Goal: Task Accomplishment & Management: Use online tool/utility

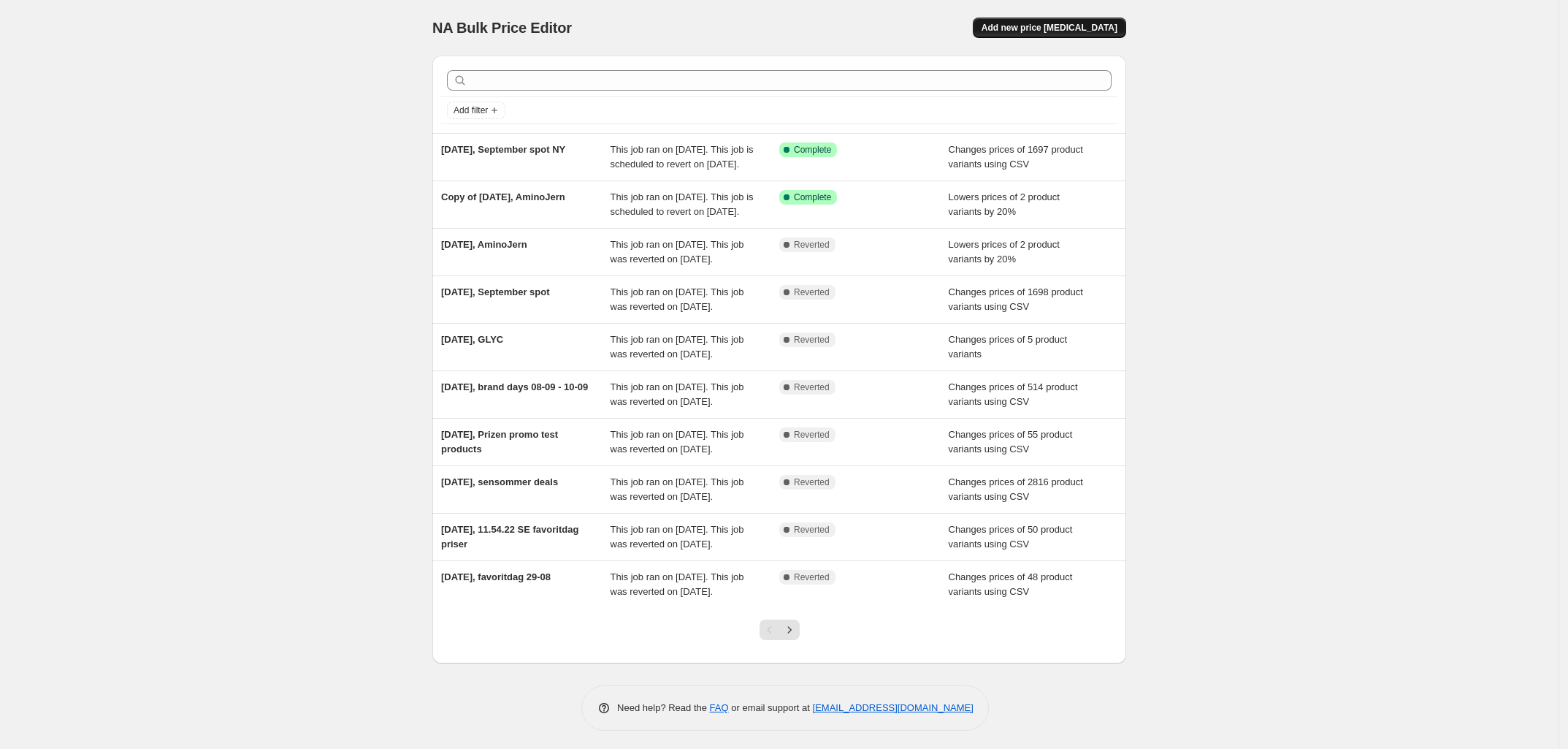
click at [1068, 25] on span "Add new price [MEDICAL_DATA]" at bounding box center [1049, 28] width 136 height 11
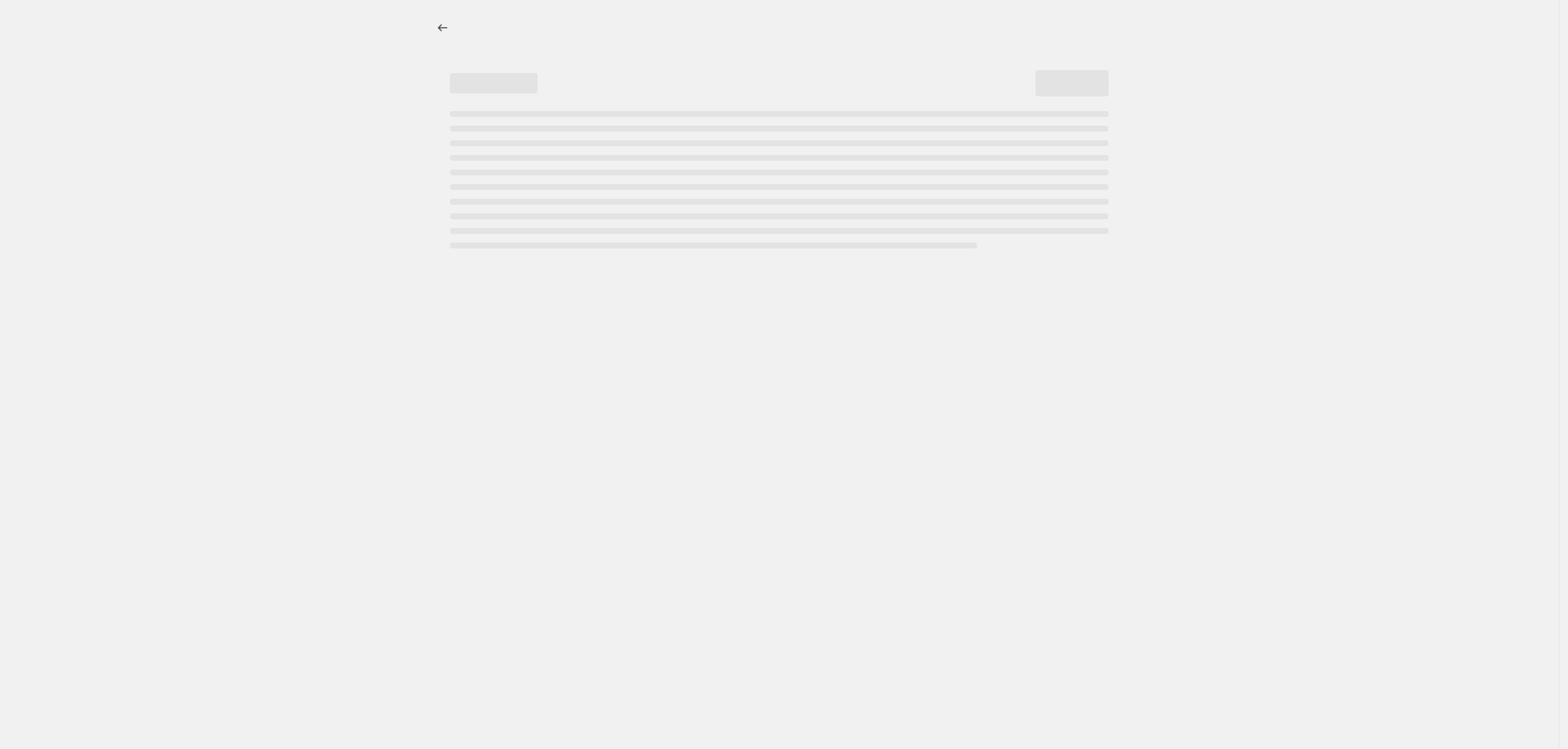
select select "percentage"
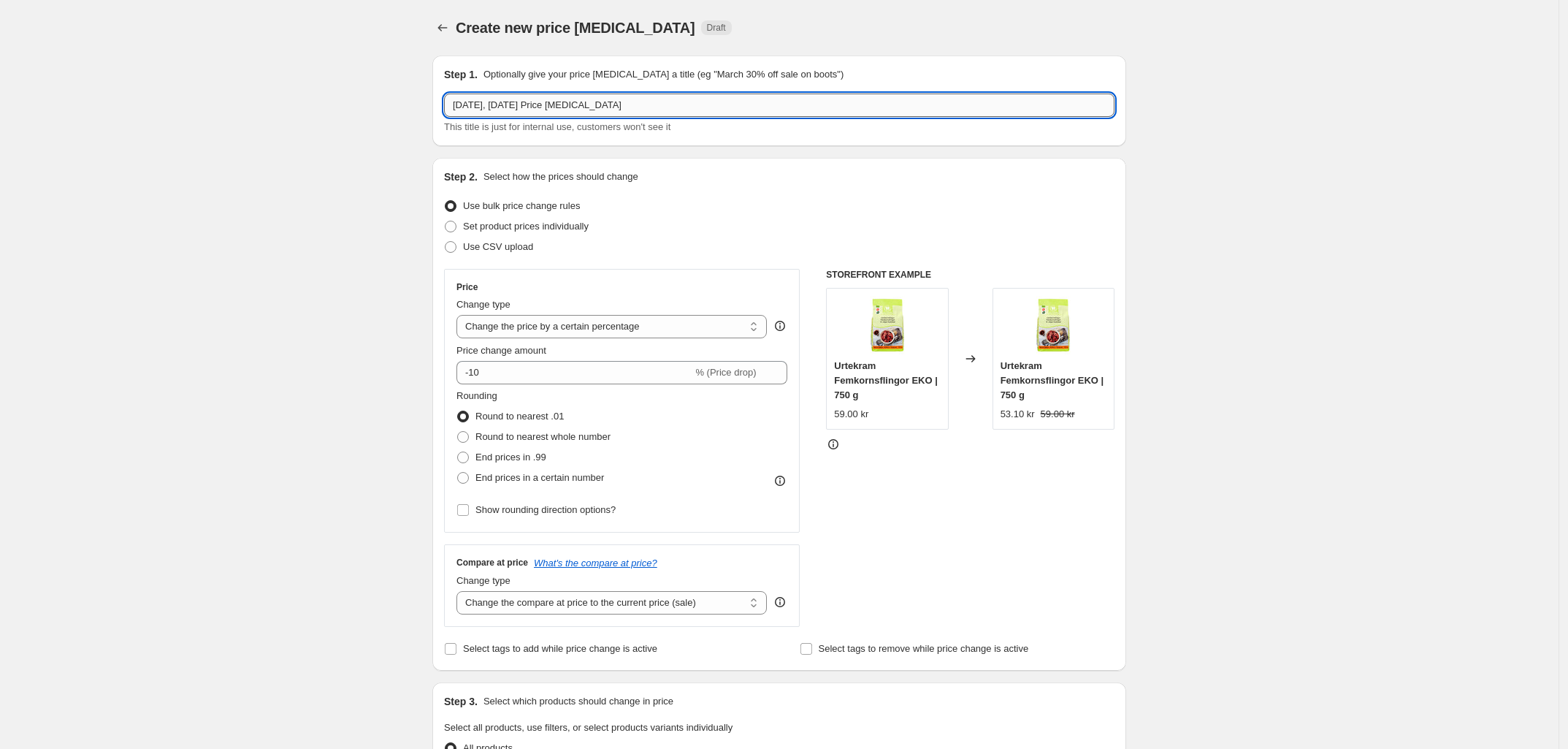
click at [624, 99] on input "[DATE], [DATE] Price [MEDICAL_DATA]" at bounding box center [779, 105] width 670 height 24
drag, startPoint x: 655, startPoint y: 98, endPoint x: 551, endPoint y: 104, distance: 104.2
click at [551, 104] on input "[DATE], [DATE] Price [MEDICAL_DATA]" at bounding box center [779, 105] width 670 height 24
type input "[DATE], Hormonology"
click at [283, 143] on div "Create new price [MEDICAL_DATA]. This page is ready Create new price [MEDICAL_D…" at bounding box center [779, 730] width 1558 height 1460
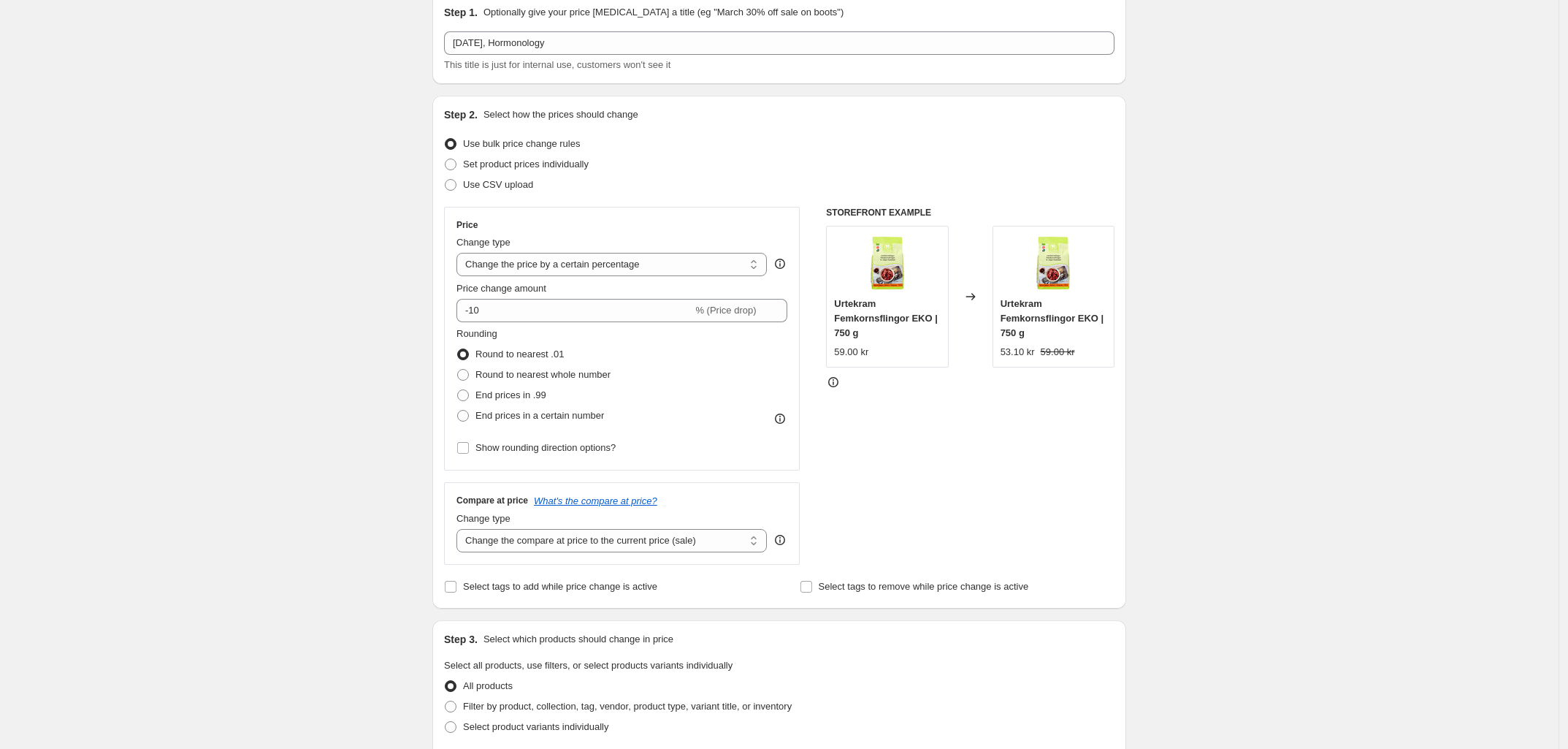
scroll to position [91, 0]
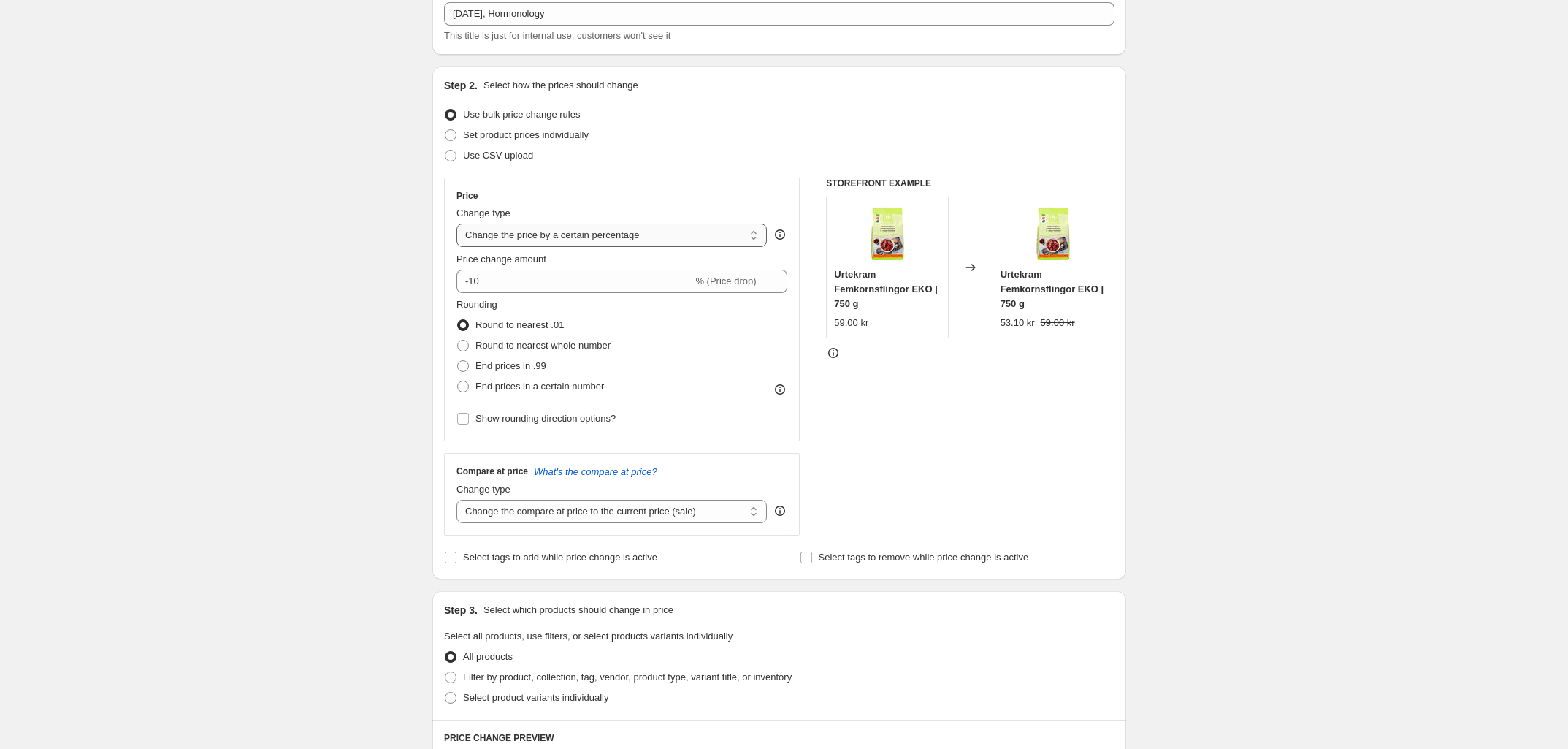
click at [687, 229] on select "Change the price to a certain amount Change the price by a certain amount Chang…" at bounding box center [611, 235] width 310 height 24
drag, startPoint x: 687, startPoint y: 229, endPoint x: 678, endPoint y: 229, distance: 9.0
click at [687, 229] on select "Change the price to a certain amount Change the price by a certain amount Chang…" at bounding box center [611, 235] width 310 height 24
drag, startPoint x: 526, startPoint y: 276, endPoint x: 434, endPoint y: 279, distance: 92.0
click at [434, 279] on div "Step 1. Optionally give your price [MEDICAL_DATA] a title (eg "March 30% off sa…" at bounding box center [773, 616] width 705 height 1328
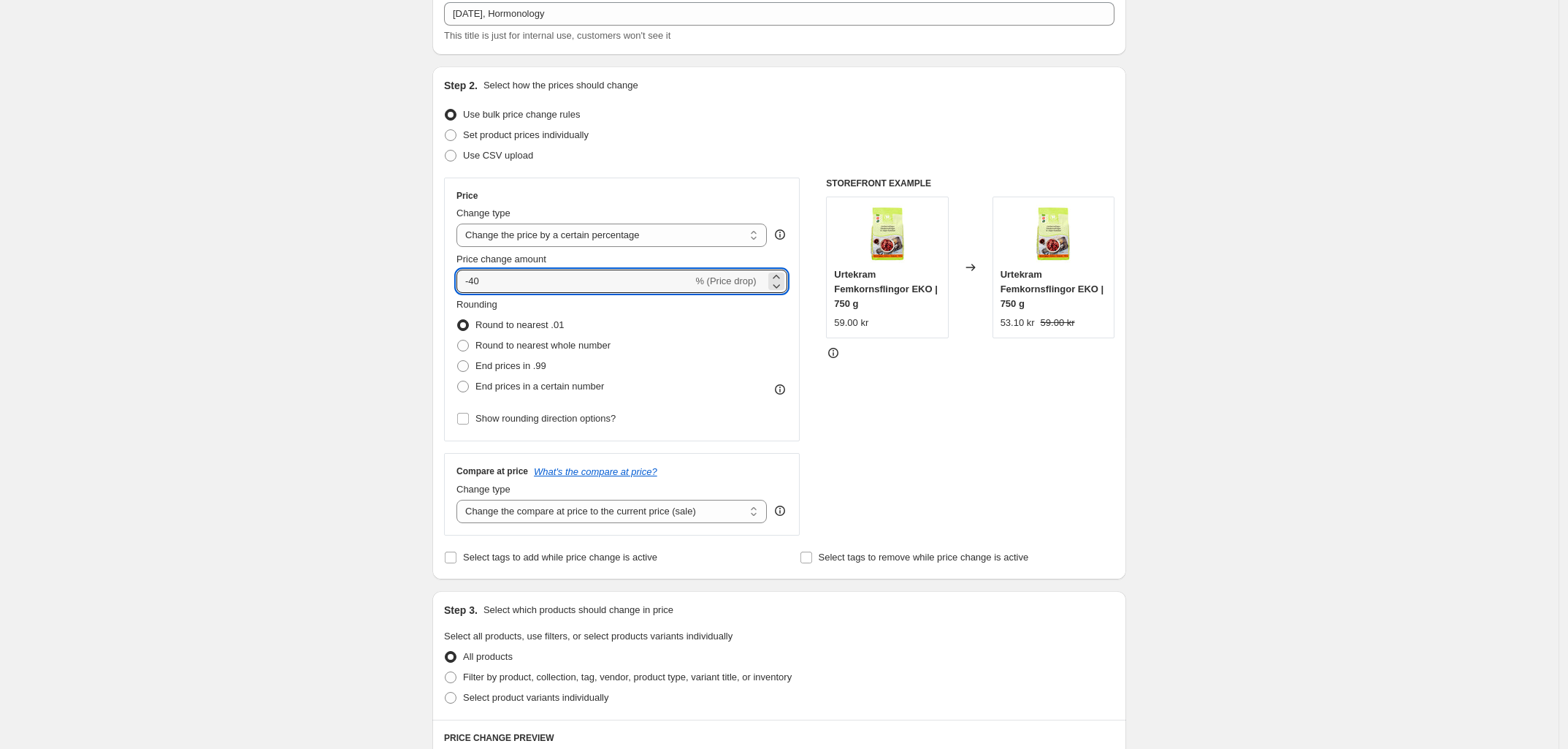
type input "-40"
click at [434, 279] on div "Step 1. Optionally give your price [MEDICAL_DATA] a title (eg "March 30% off sa…" at bounding box center [773, 616] width 705 height 1328
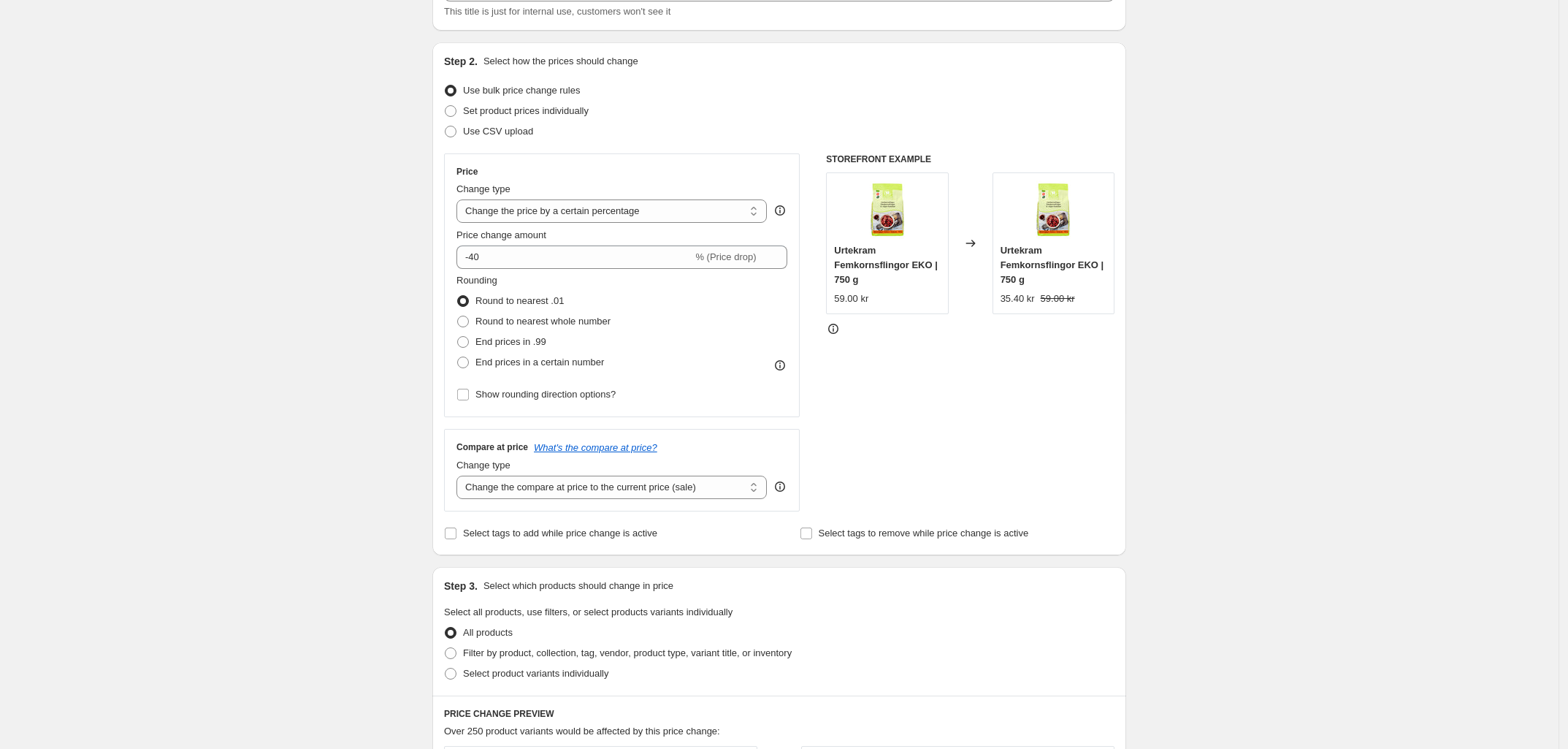
scroll to position [183, 0]
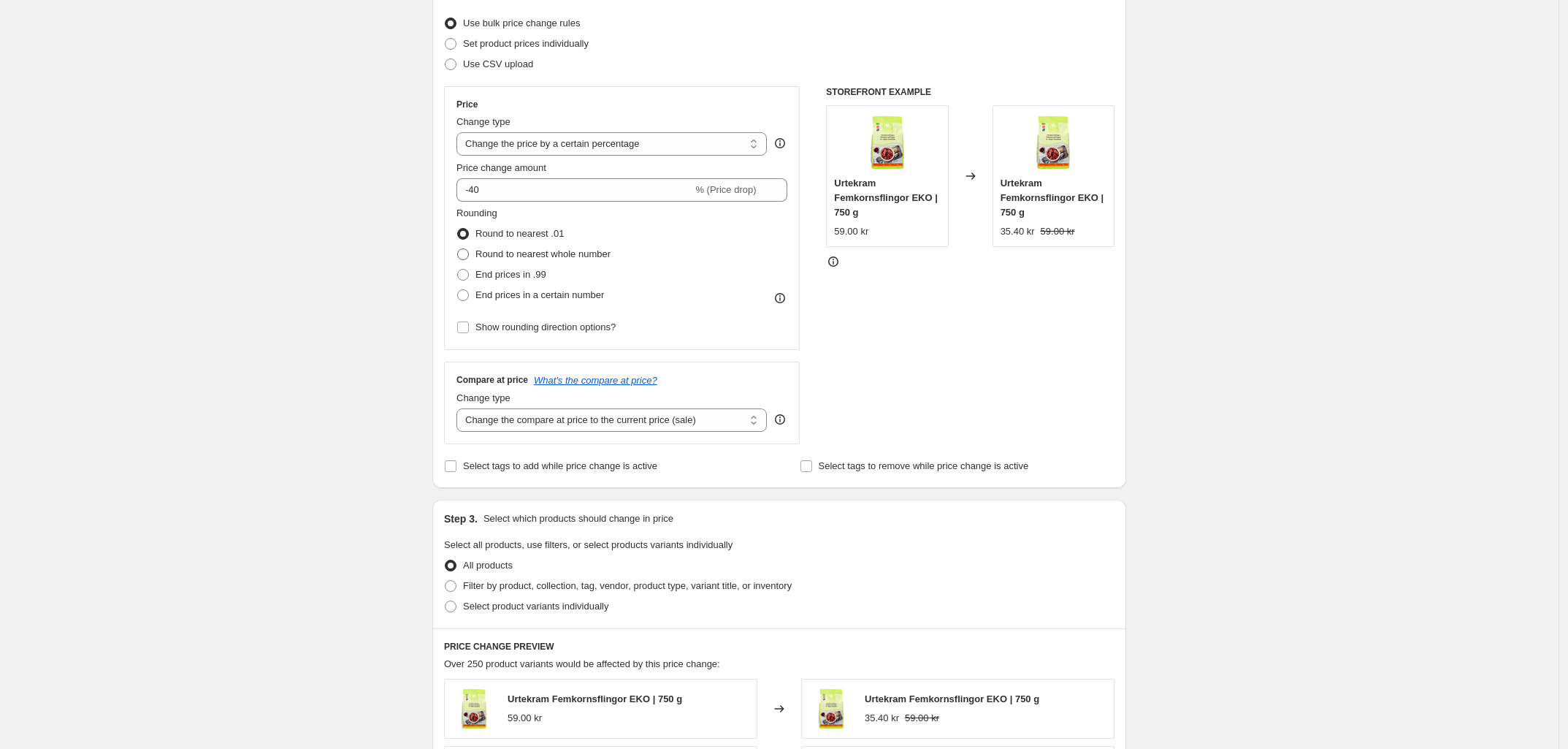
click at [466, 255] on span at bounding box center [463, 254] width 11 height 11
click at [458, 249] on input "Round to nearest whole number" at bounding box center [457, 248] width 1 height 1
radio input "true"
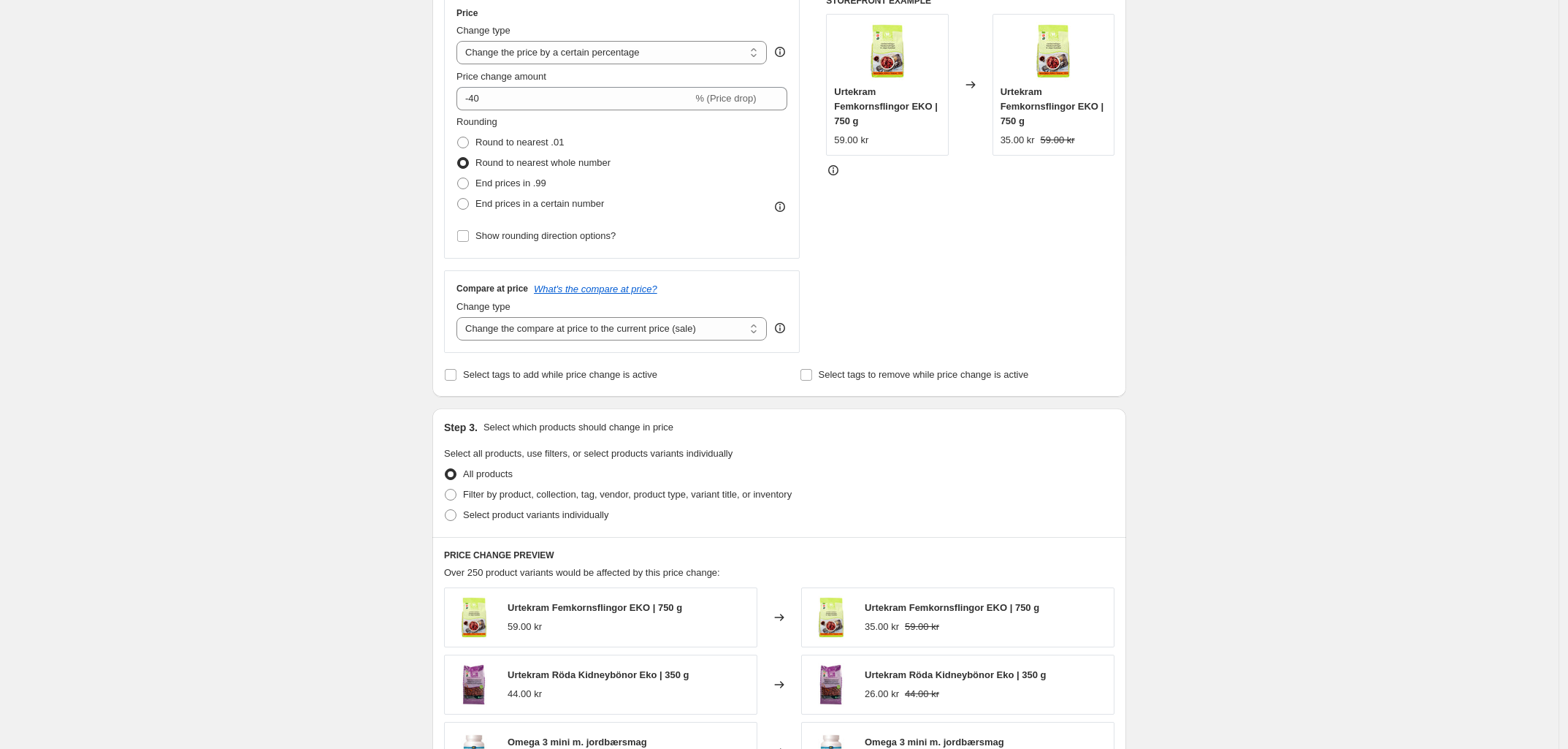
scroll to position [365, 0]
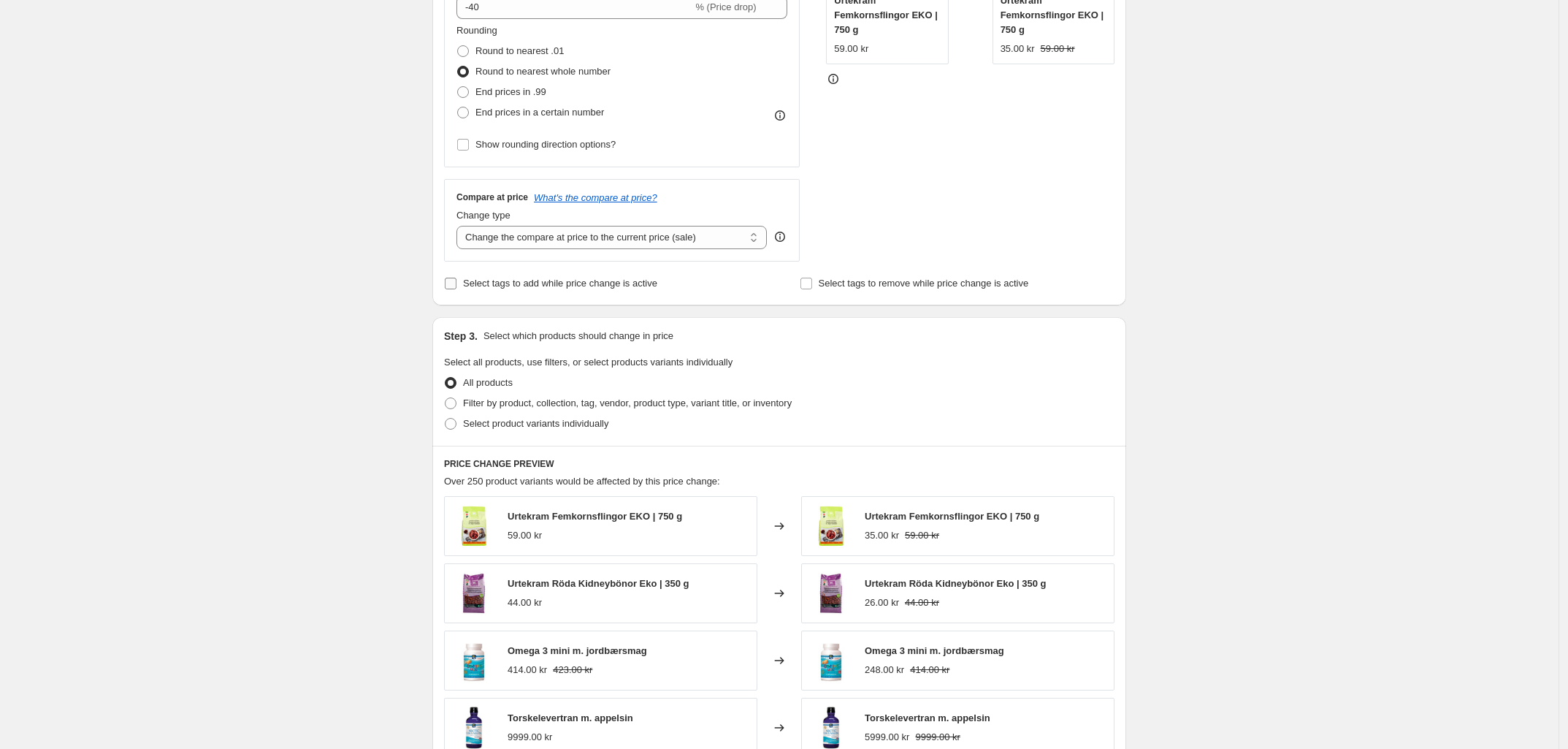
click at [449, 285] on input "Select tags to add while price change is active" at bounding box center [451, 284] width 11 height 11
checkbox input "true"
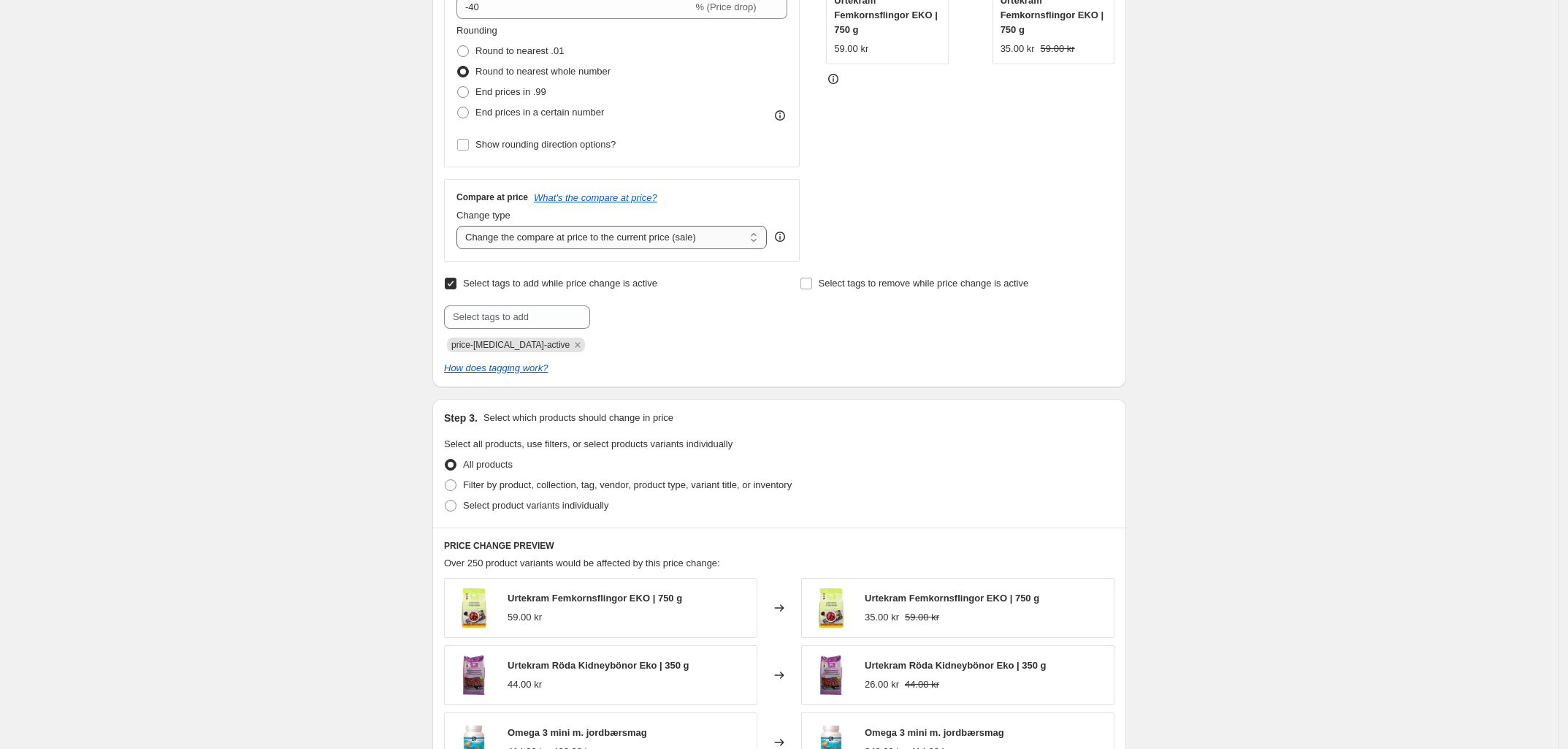
click at [519, 241] on select "Change the compare at price to the current price (sale) Change the compare at p…" at bounding box center [611, 237] width 310 height 24
click at [528, 236] on select "Change the compare at price to the current price (sale) Change the compare at p…" at bounding box center [611, 237] width 310 height 24
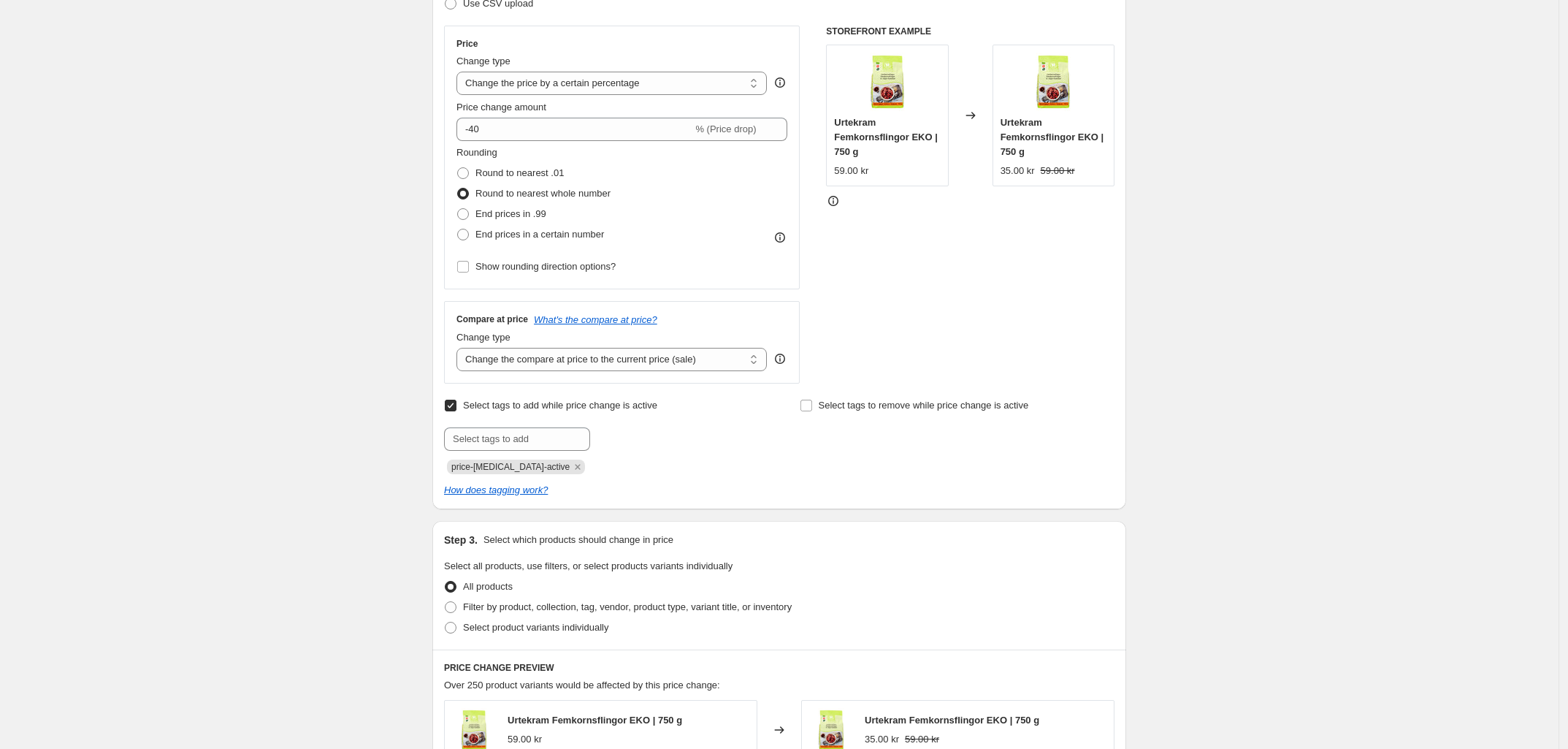
scroll to position [183, 0]
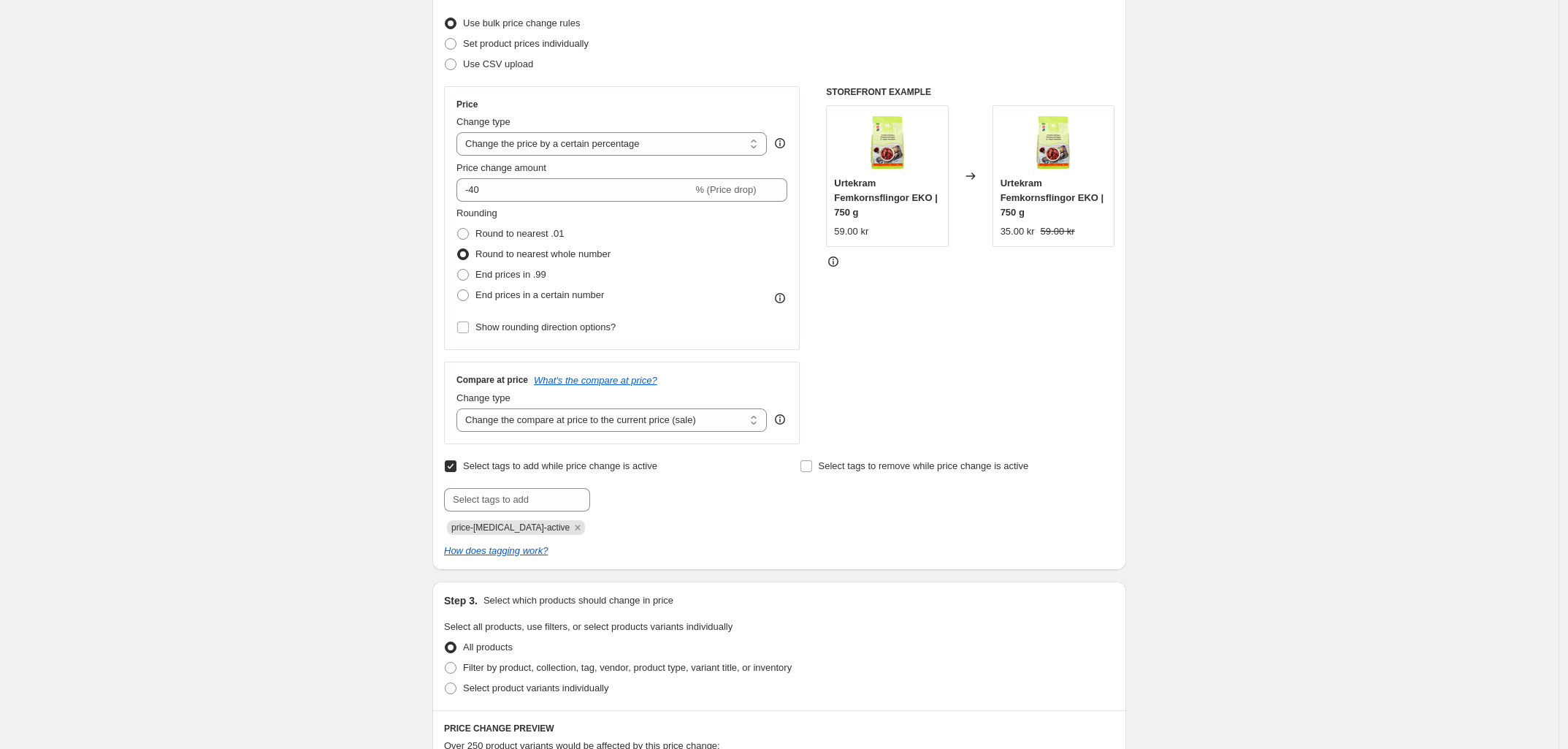
click at [348, 234] on div "Create new price [MEDICAL_DATA]. This page is ready Create new price [MEDICAL_D…" at bounding box center [779, 588] width 1558 height 1542
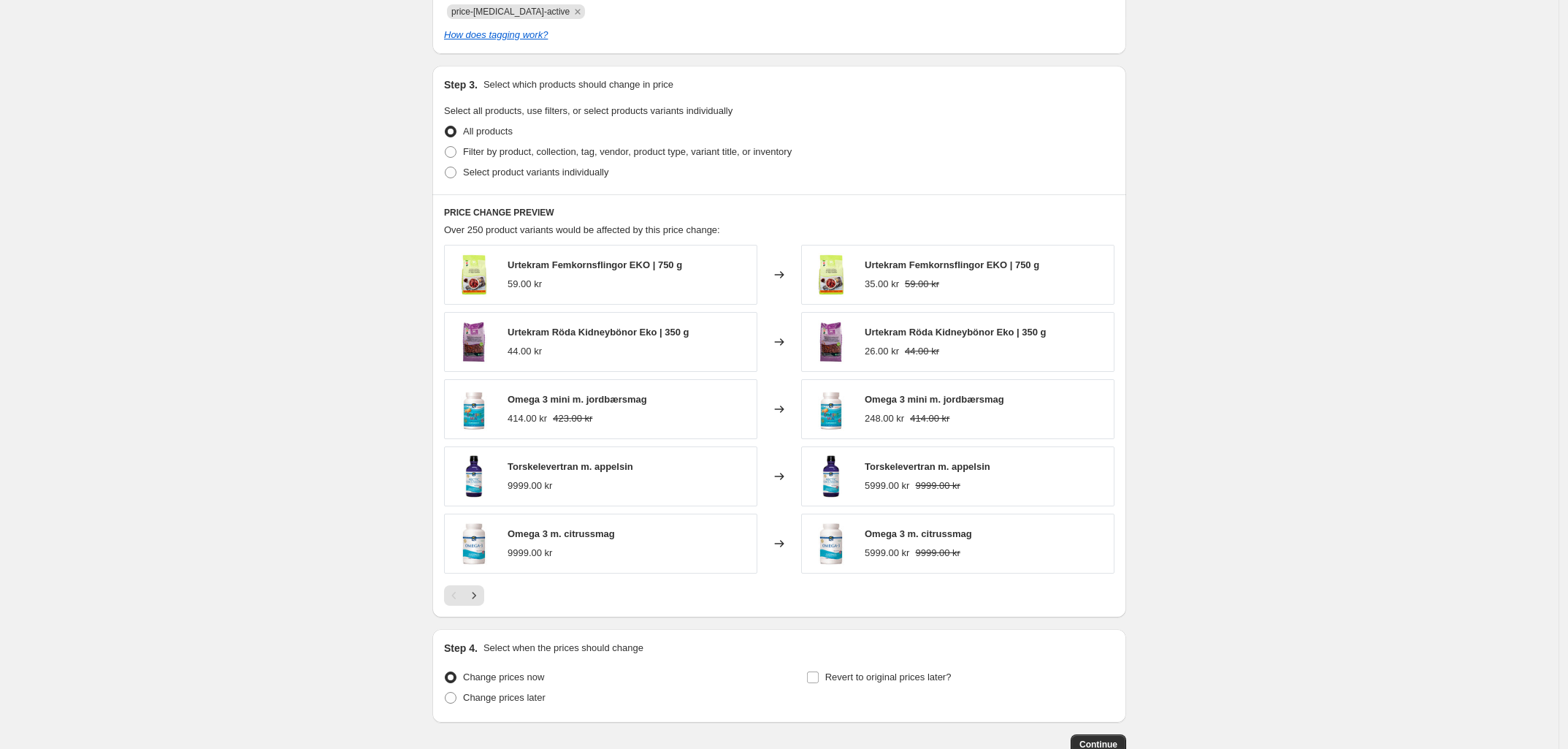
scroll to position [730, 0]
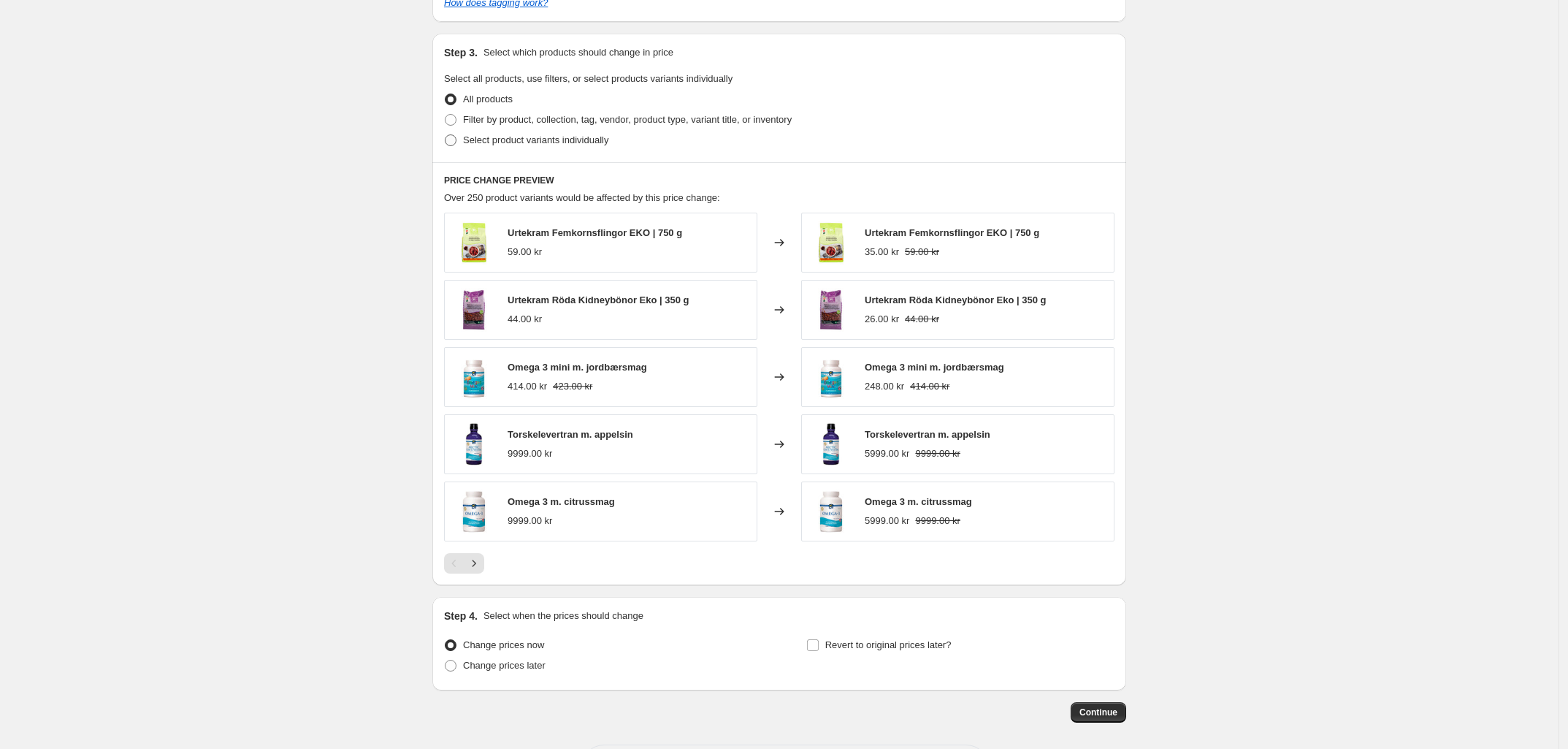
click at [451, 139] on span at bounding box center [451, 140] width 11 height 11
click at [446, 135] on input "Select product variants individually" at bounding box center [445, 134] width 1 height 1
radio input "true"
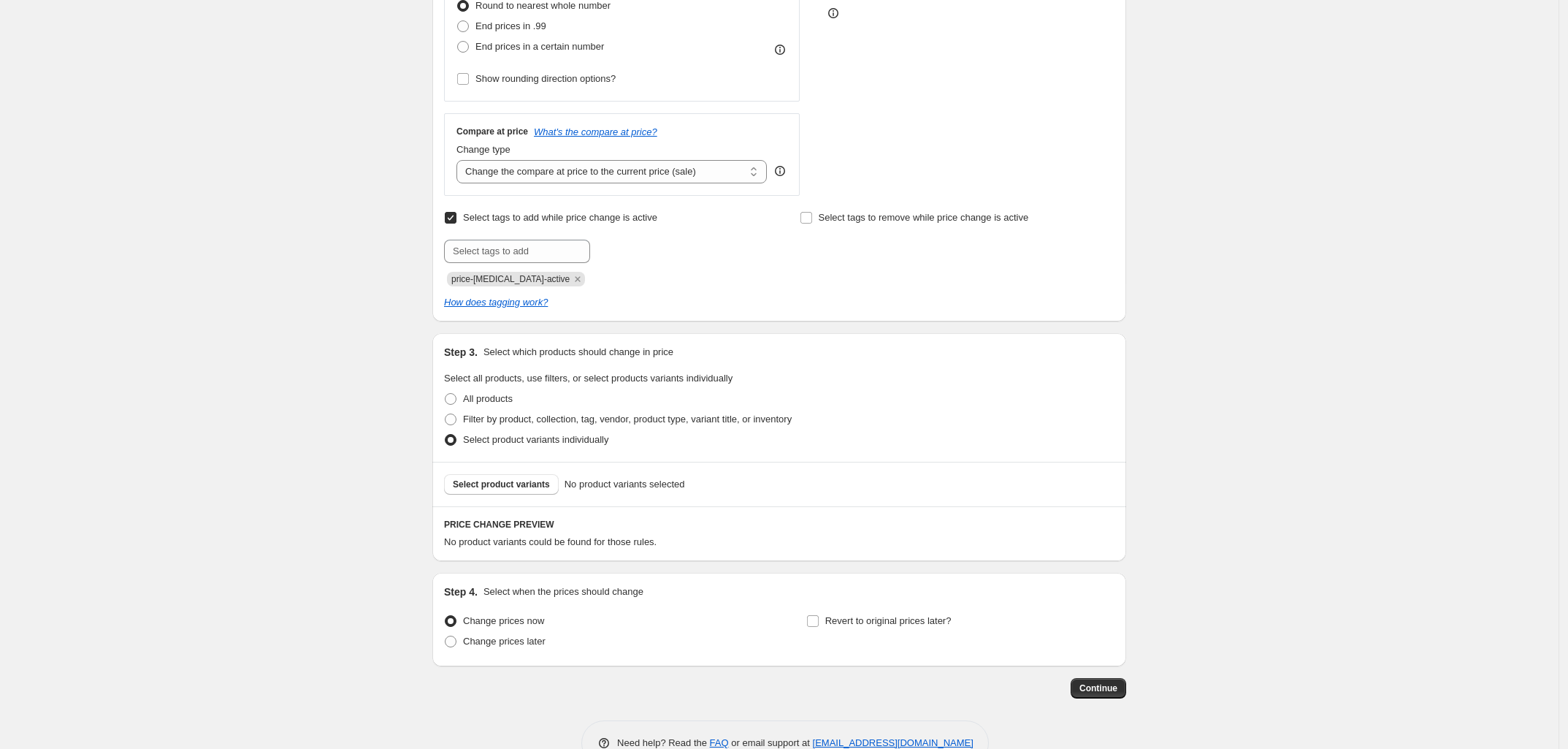
scroll to position [472, 0]
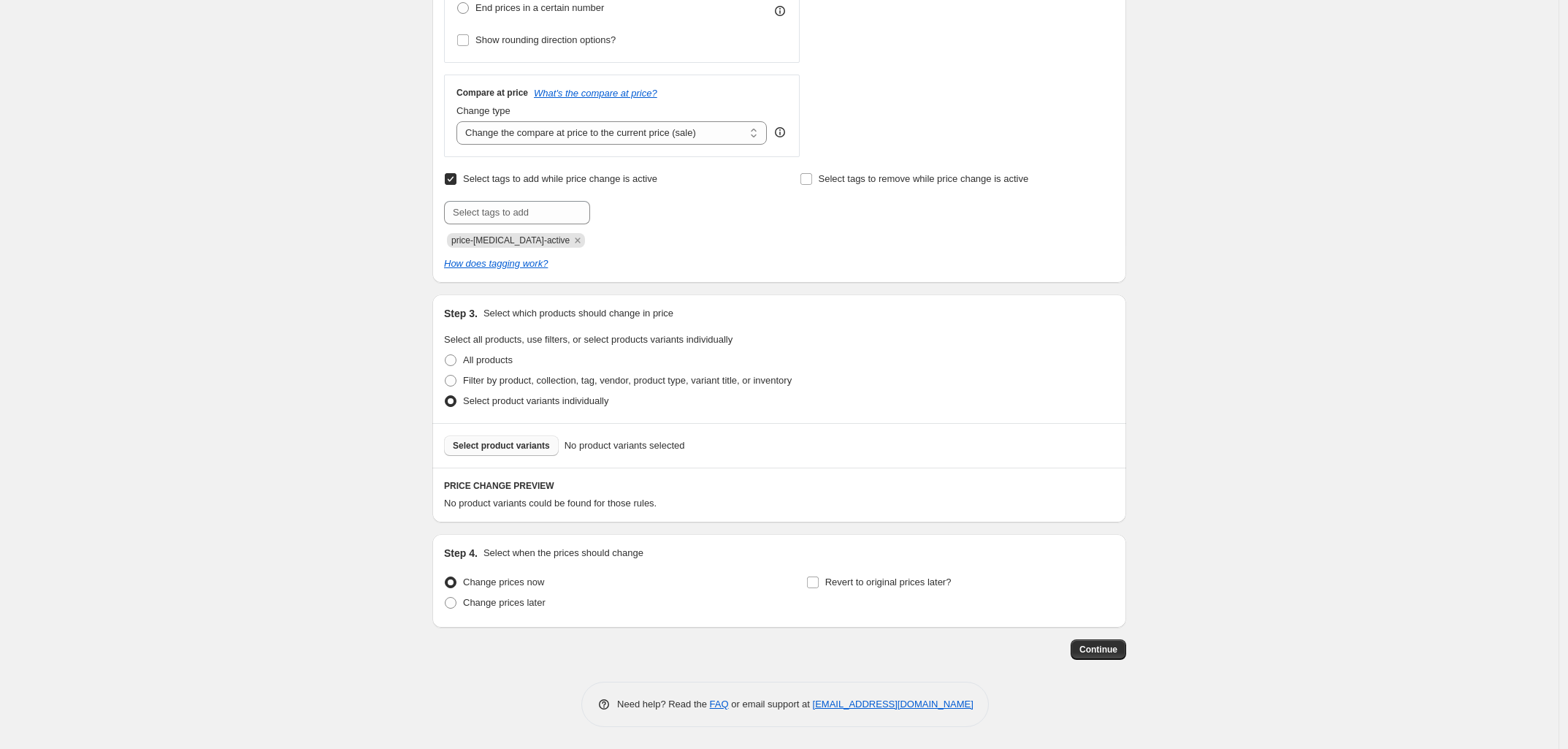
click at [501, 447] on span "Select product variants" at bounding box center [501, 446] width 97 height 11
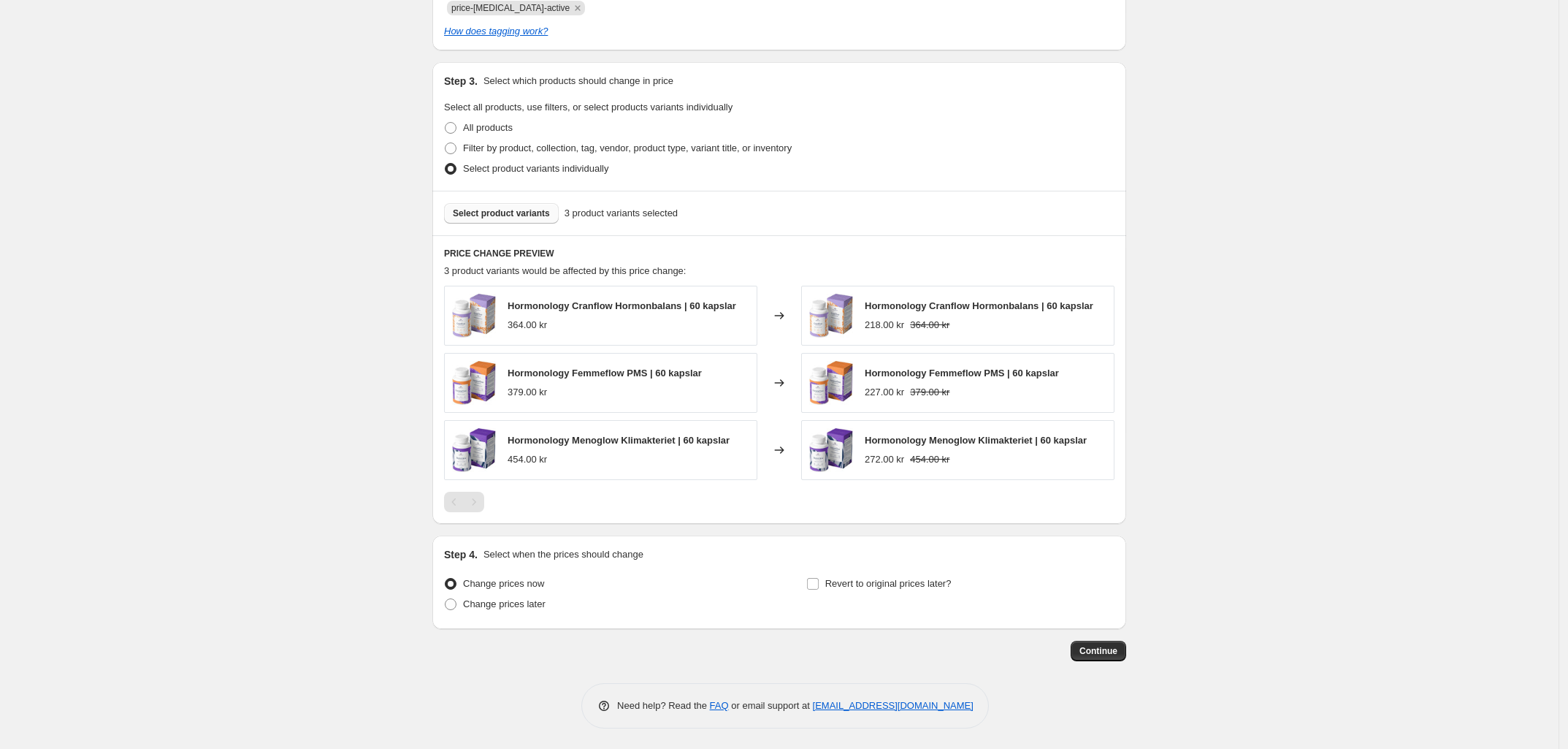
scroll to position [706, 0]
click at [871, 585] on span "Revert to original prices later?" at bounding box center [888, 581] width 126 height 11
click at [818, 585] on input "Revert to original prices later?" at bounding box center [813, 582] width 11 height 11
checkbox input "true"
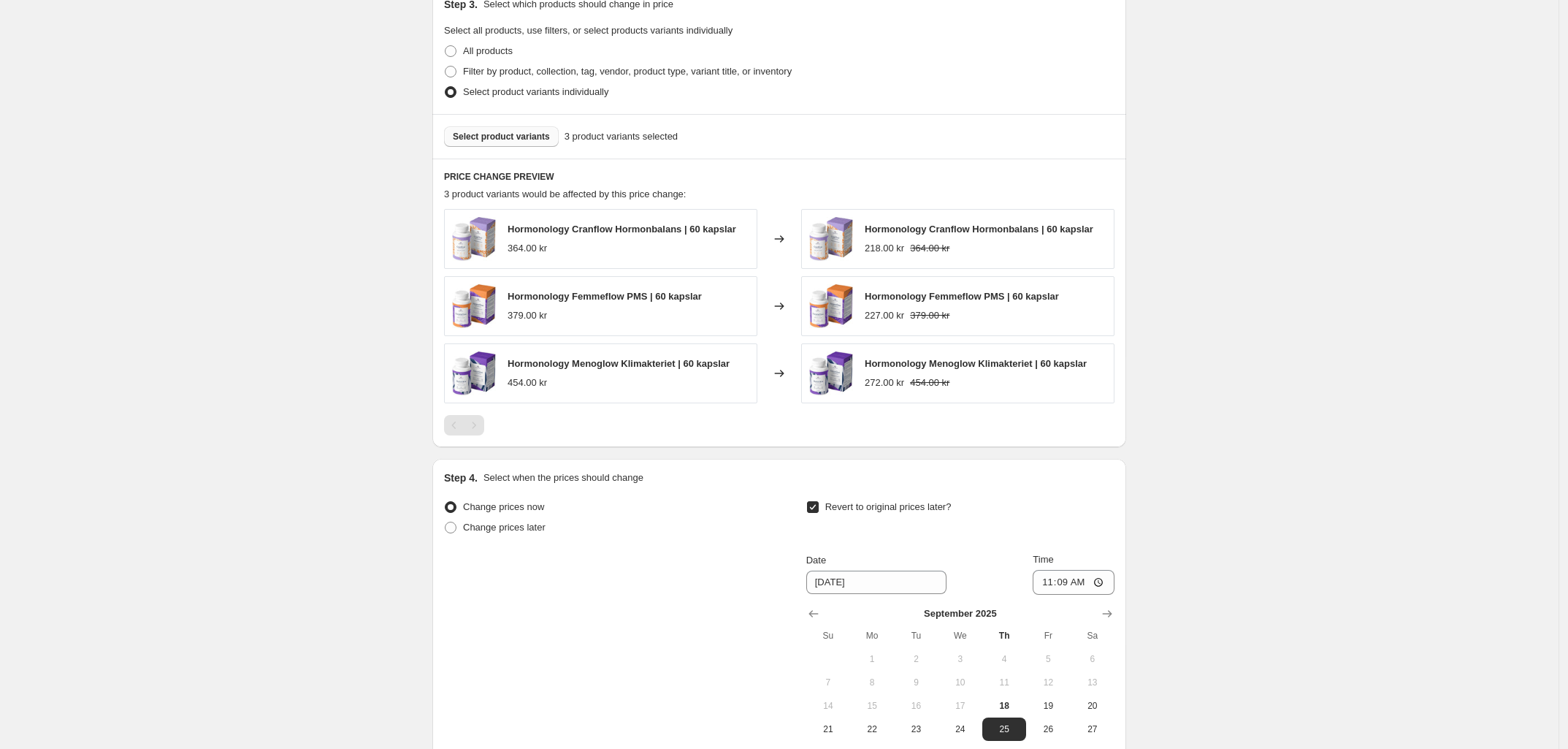
scroll to position [956, 0]
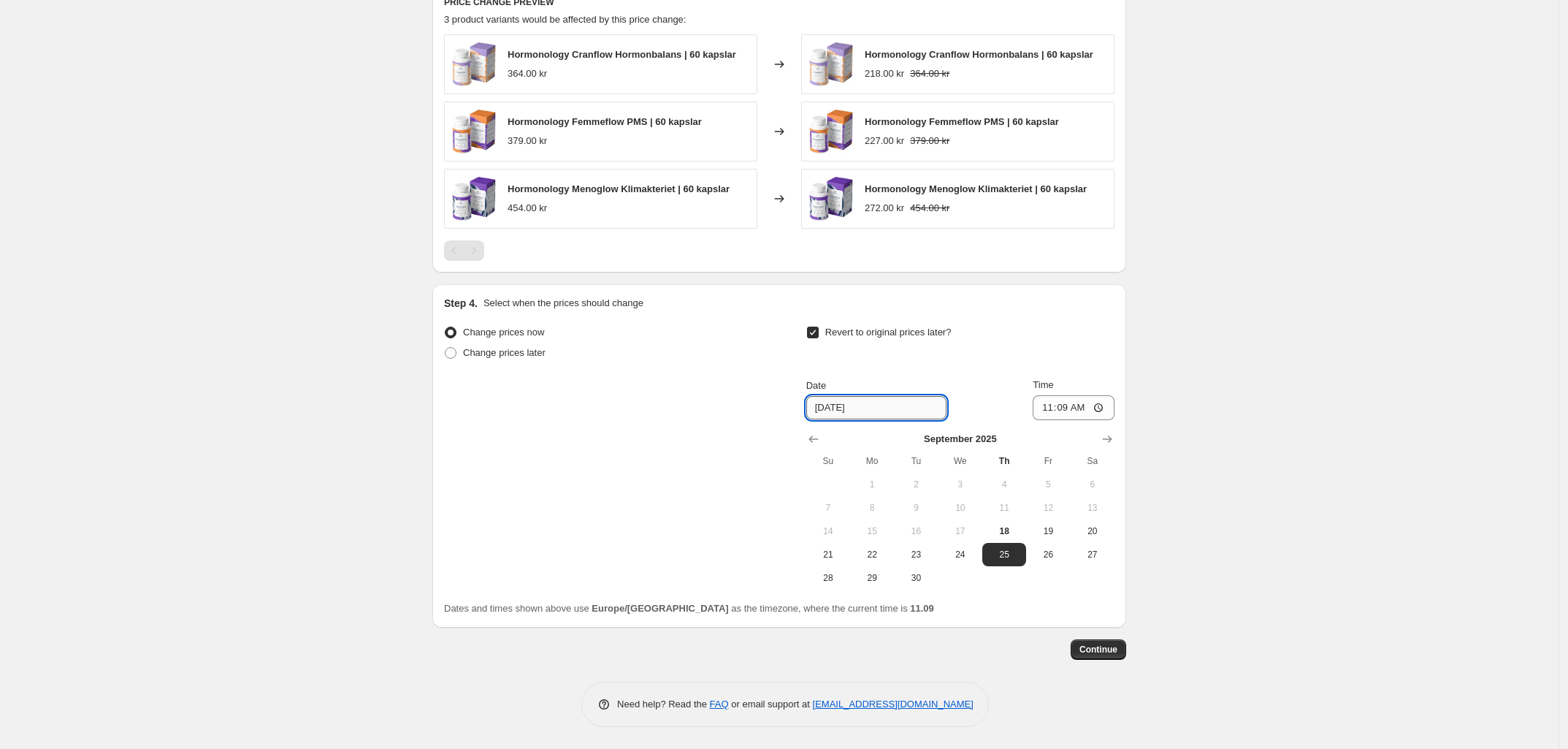
click at [832, 412] on input "[DATE]" at bounding box center [876, 407] width 140 height 24
click at [837, 579] on span "28" at bounding box center [827, 578] width 32 height 11
type input "[DATE]"
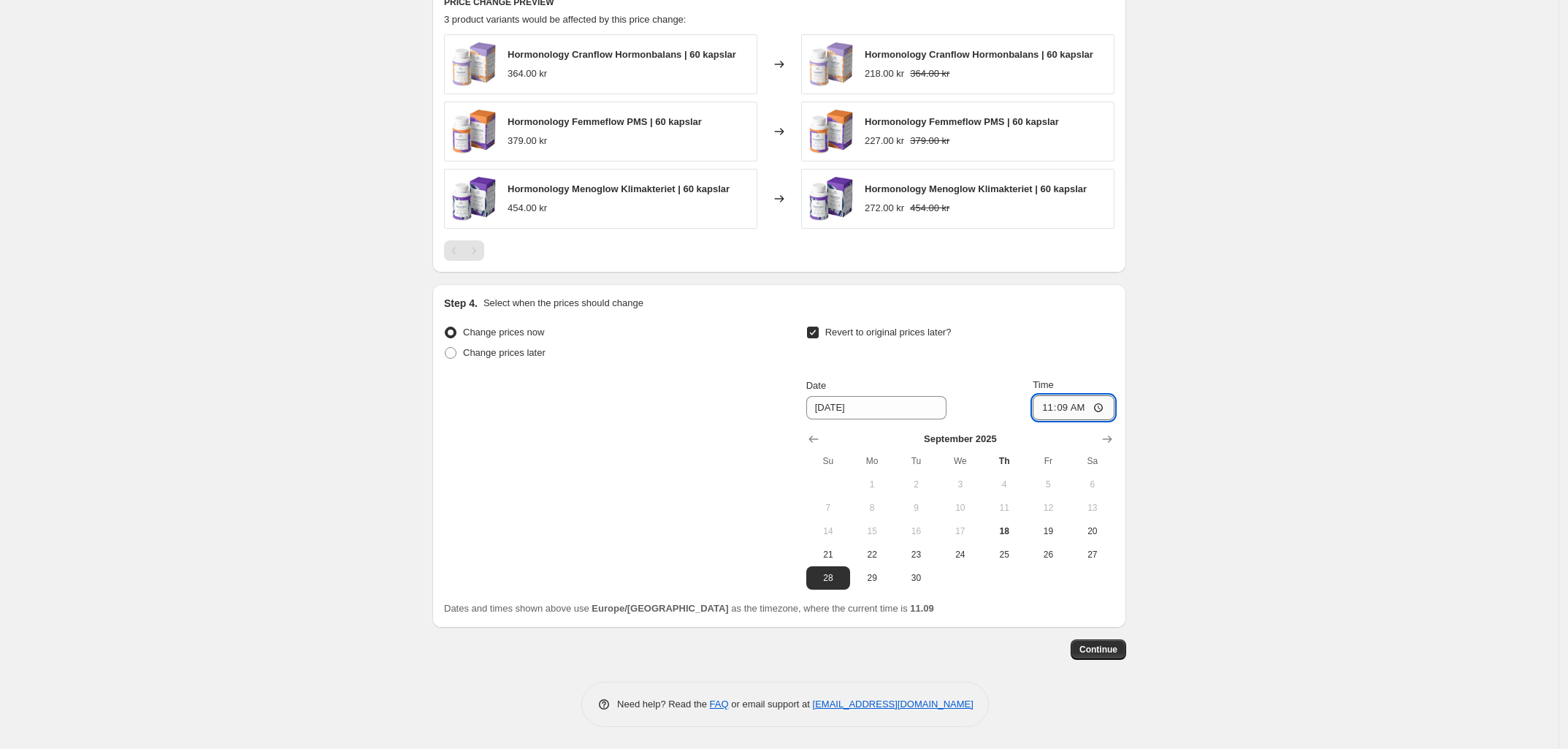
click at [1068, 407] on input "11:09" at bounding box center [1074, 407] width 82 height 25
type input "23:59"
click at [1094, 645] on span "Continue" at bounding box center [1099, 649] width 38 height 11
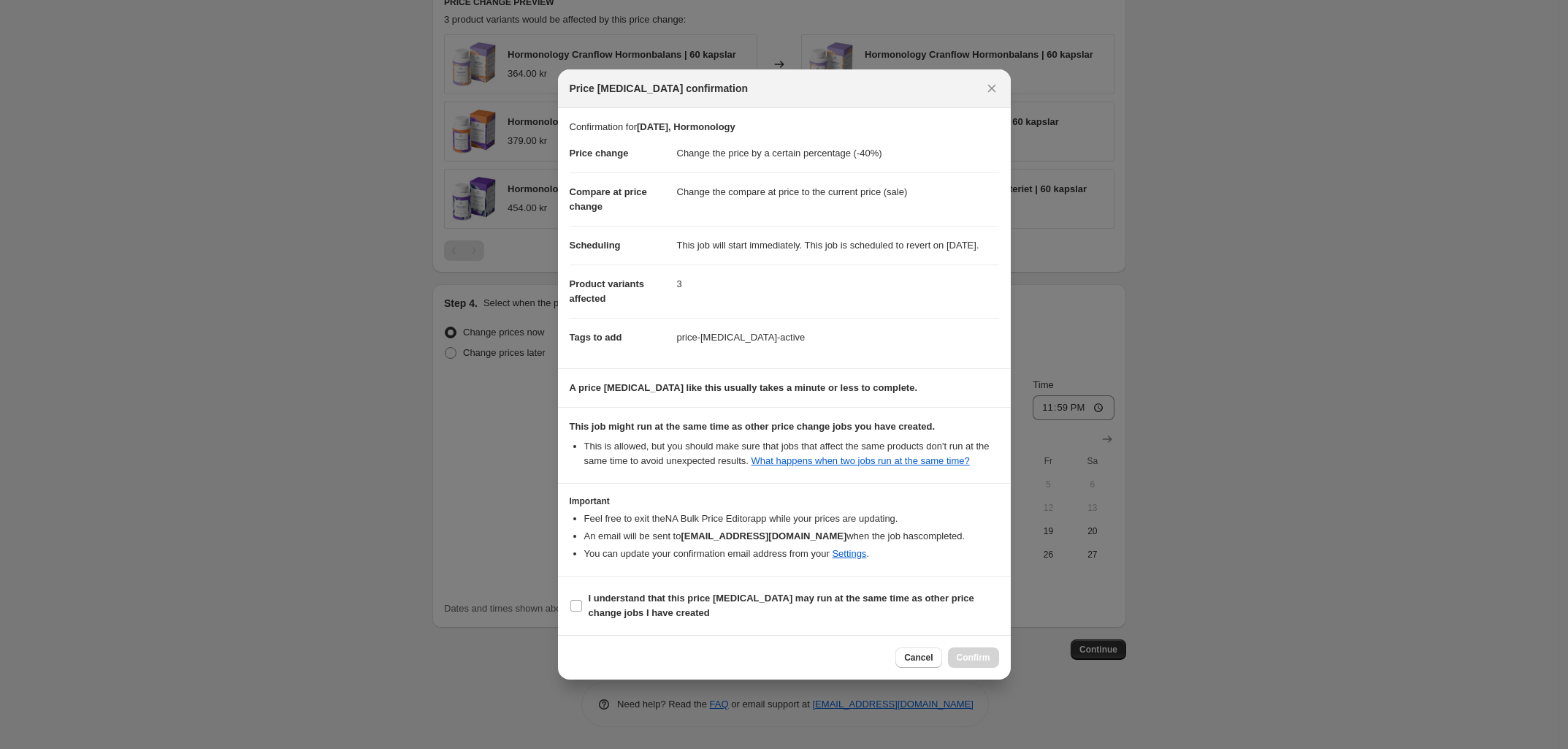
drag, startPoint x: 584, startPoint y: 609, endPoint x: 709, endPoint y: 631, distance: 126.9
click at [582, 608] on label "I understand that this price [MEDICAL_DATA] may run at the same time as other p…" at bounding box center [784, 606] width 429 height 35
click at [582, 608] on input "I understand that this price [MEDICAL_DATA] may run at the same time as other p…" at bounding box center [576, 606] width 11 height 11
checkbox input "true"
click at [972, 660] on span "Confirm" at bounding box center [973, 657] width 34 height 11
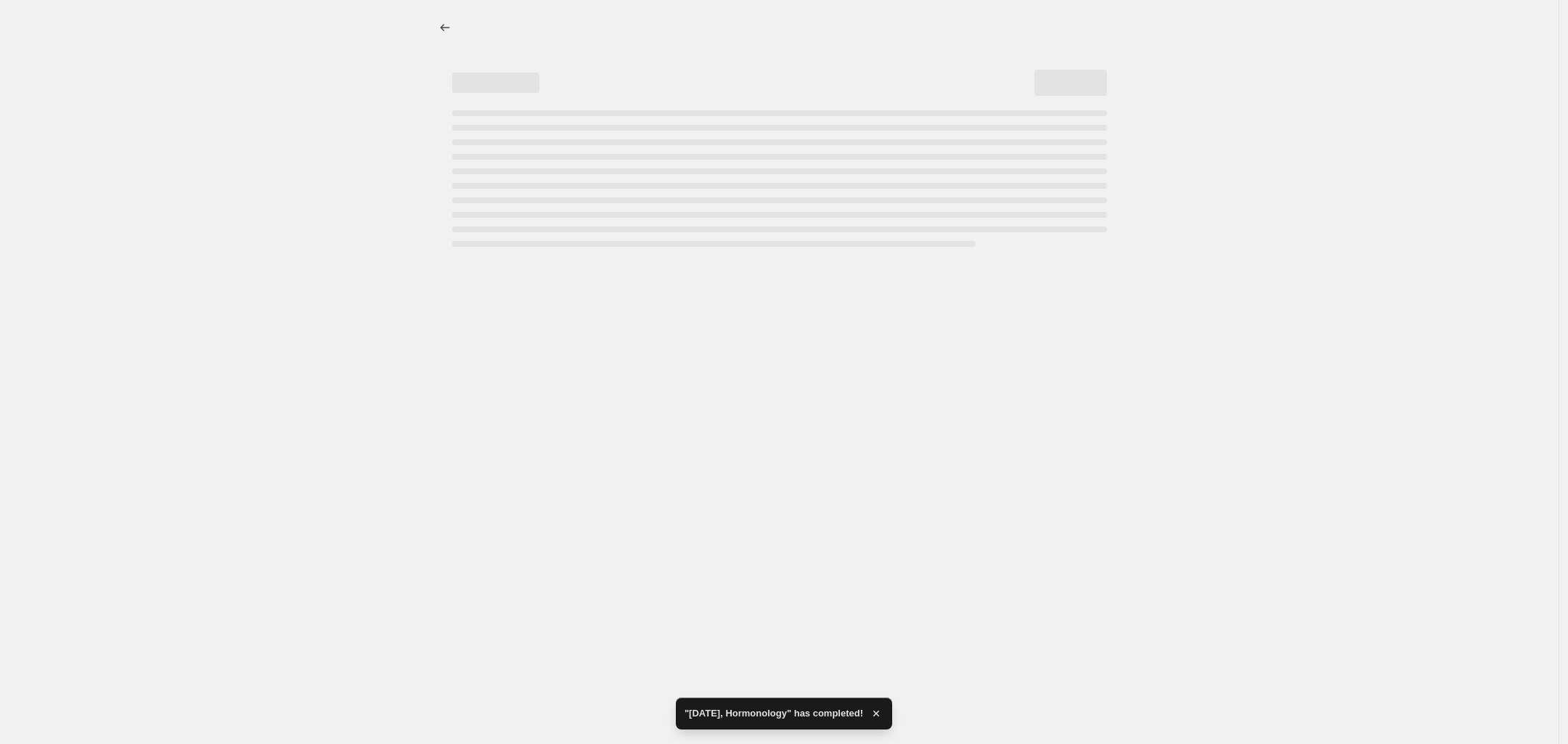
select select "percentage"
